Goal: Transaction & Acquisition: Purchase product/service

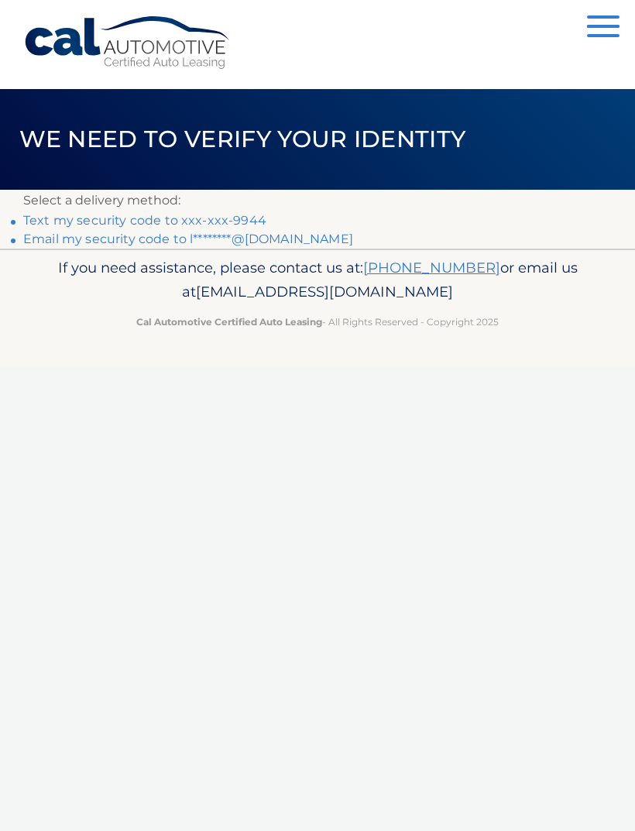
click at [253, 215] on link "Text my security code to xxx-xxx-9944" at bounding box center [144, 220] width 243 height 15
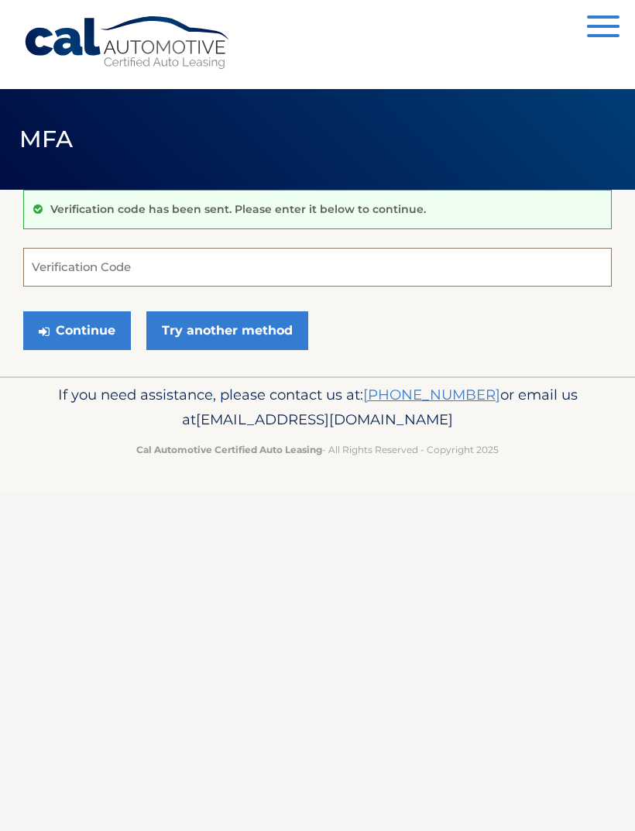
click at [105, 279] on input "Verification Code" at bounding box center [317, 267] width 589 height 39
type input "755842"
click at [88, 328] on button "Continue" at bounding box center [77, 331] width 108 height 39
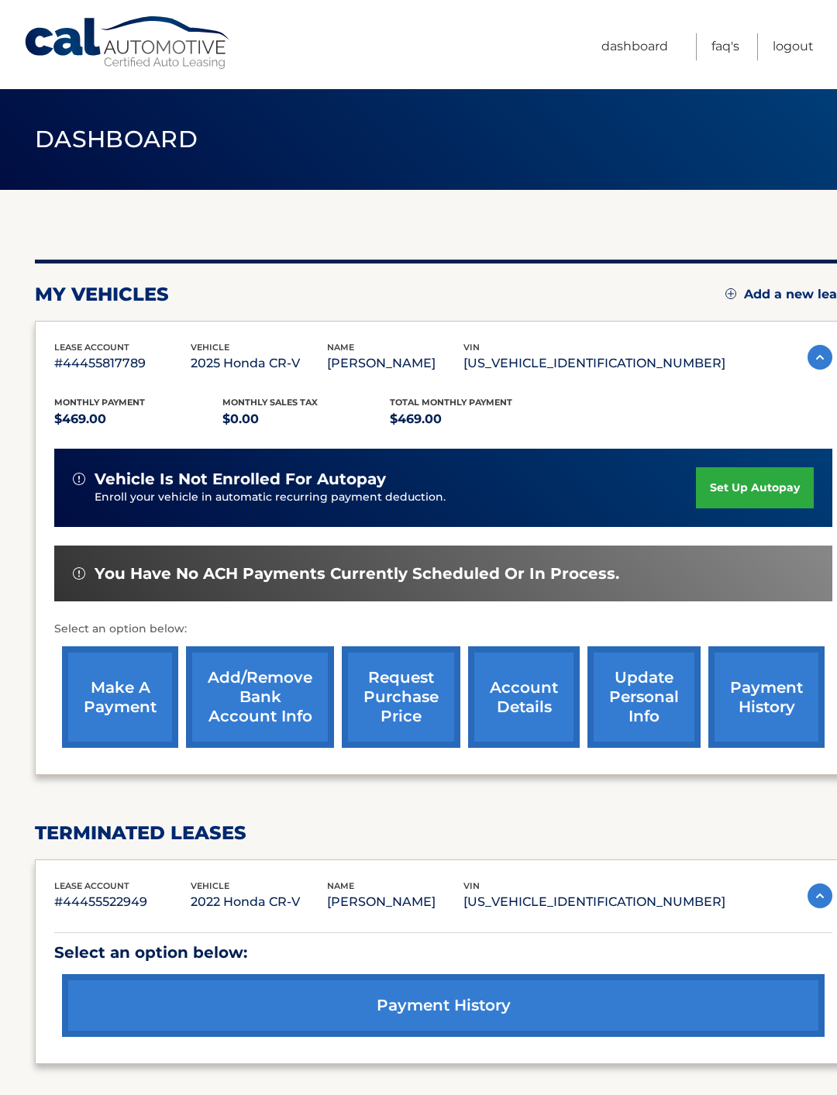
click at [129, 719] on link "make a payment" at bounding box center [120, 697] width 116 height 102
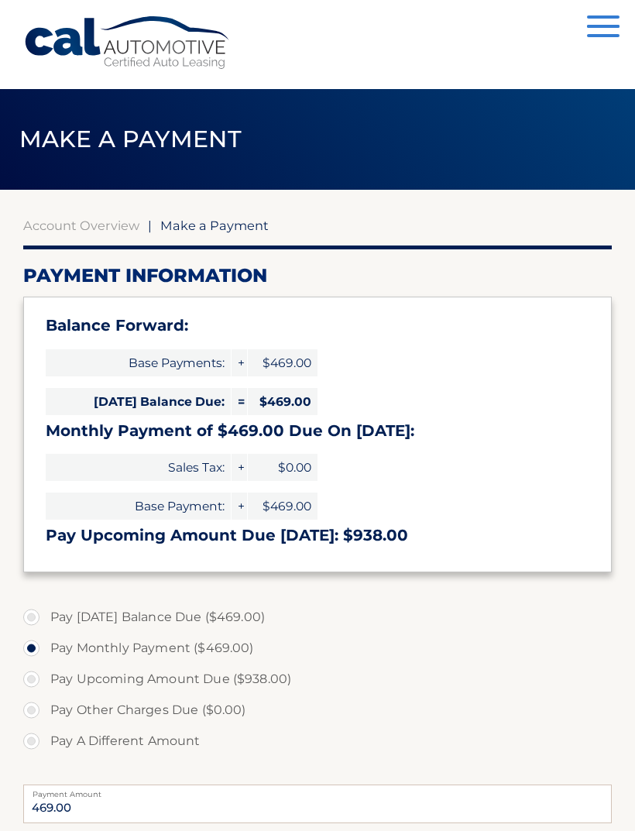
select select "Zjk0YTQ5ZDAtMDQ2NC00YjNkLWE0ODEtYjk1NmFkOTk5MzBi"
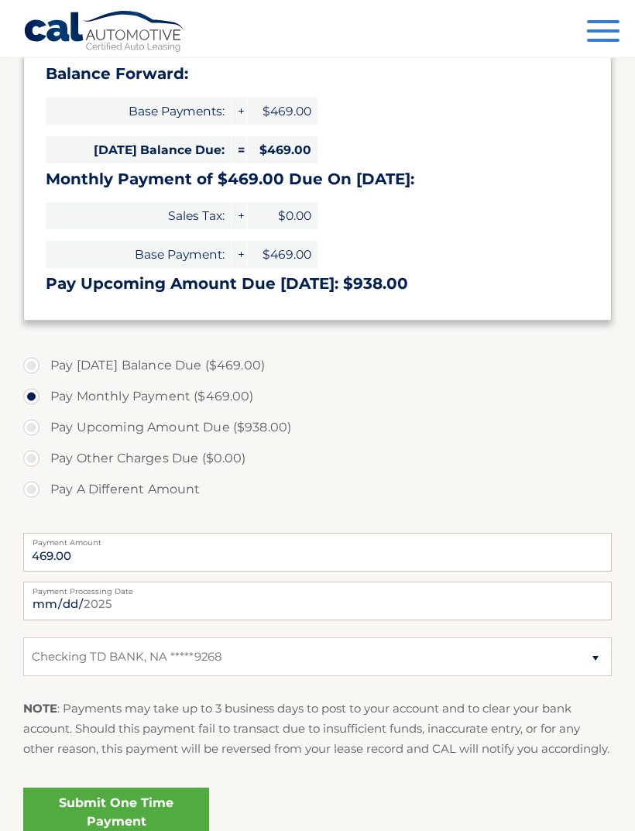
scroll to position [256, 0]
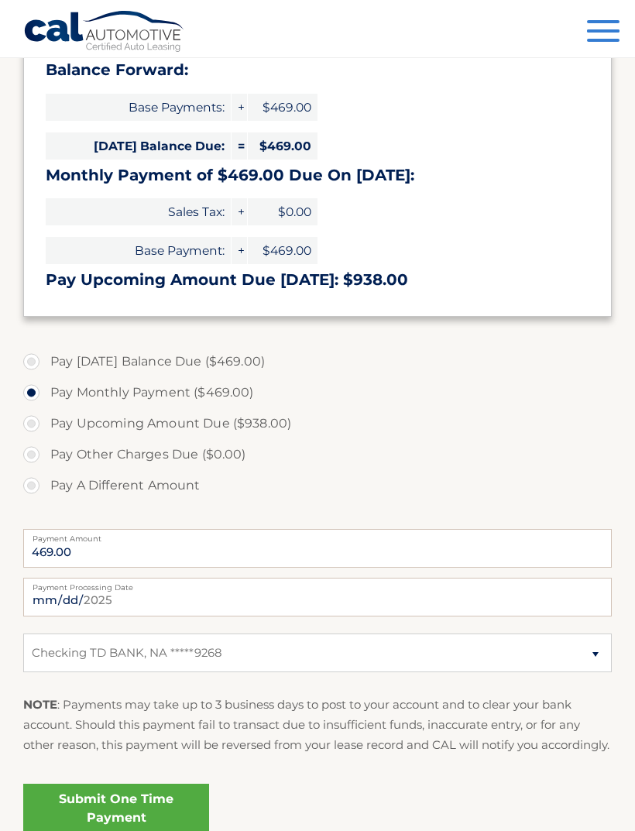
click at [153, 831] on link "Submit One Time Payment" at bounding box center [116, 809] width 186 height 50
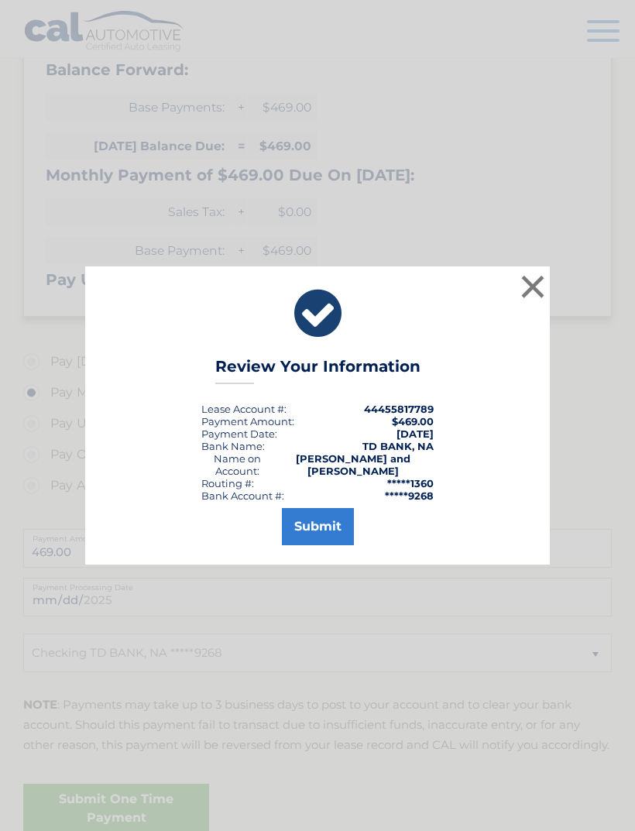
click at [336, 546] on button "Submit" at bounding box center [318, 526] width 72 height 37
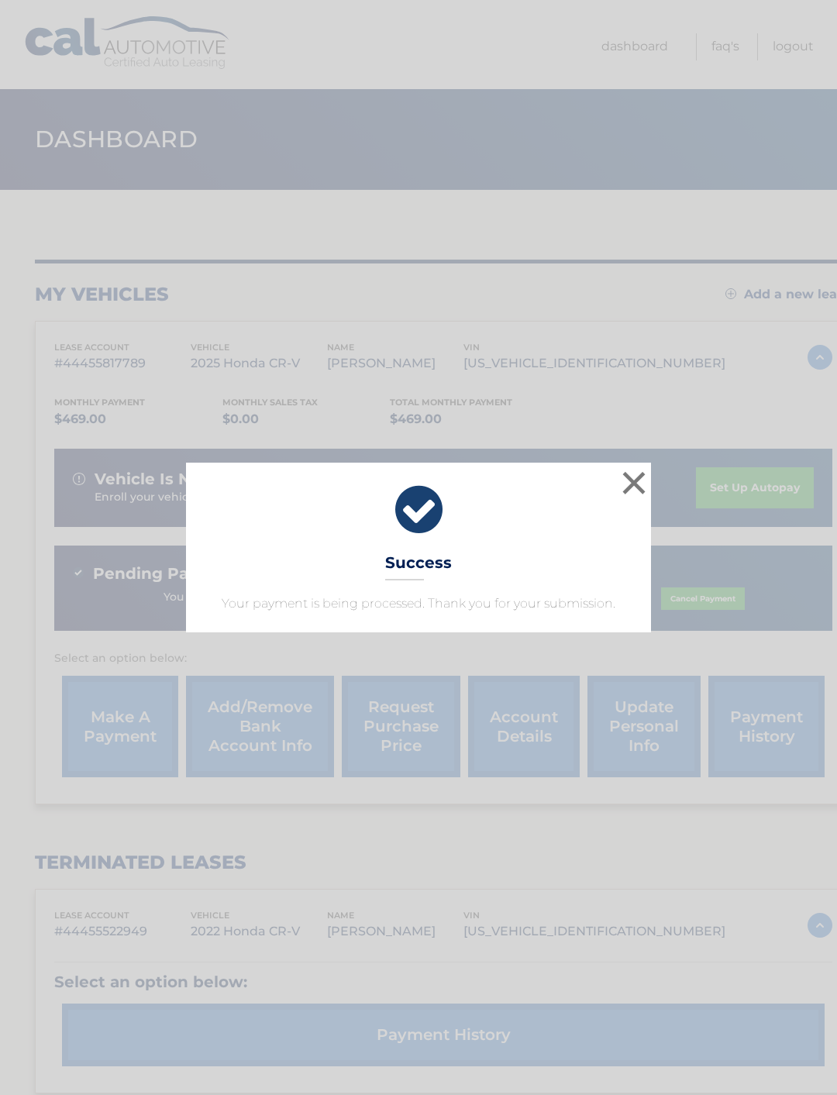
click at [647, 469] on button "×" at bounding box center [633, 482] width 31 height 31
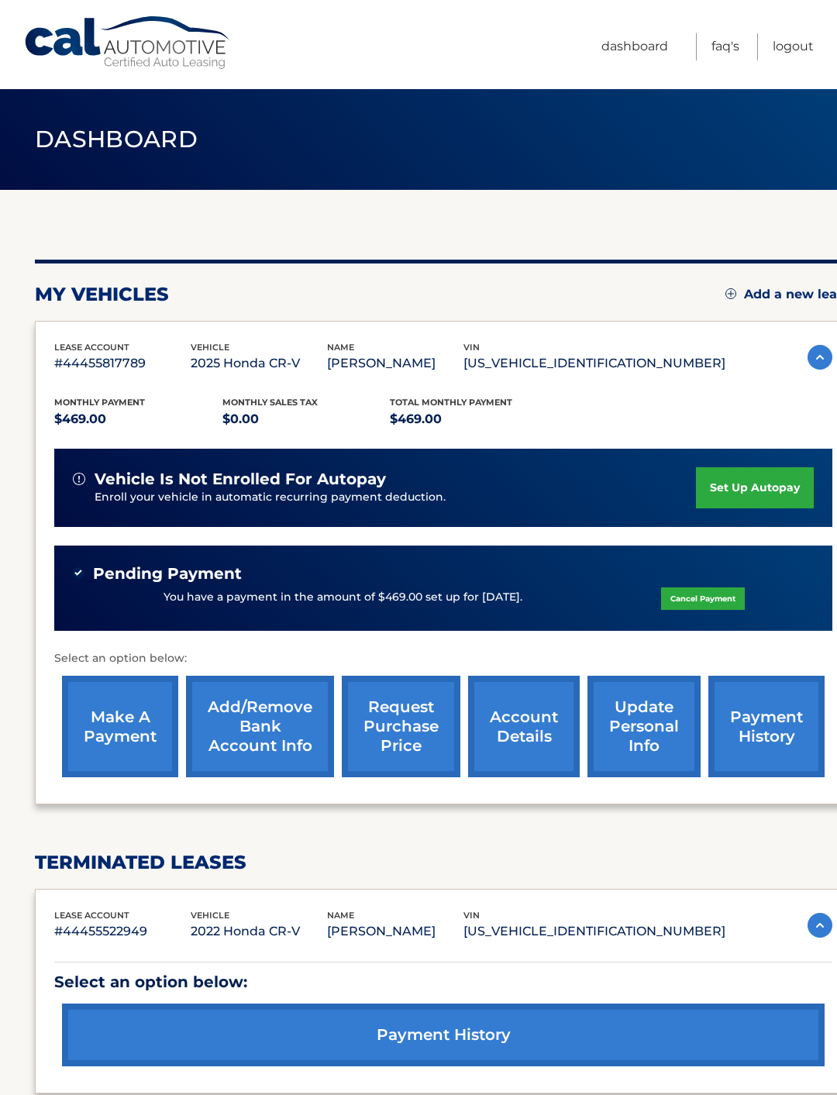
click at [787, 52] on link "Logout" at bounding box center [793, 46] width 41 height 27
